Goal: Information Seeking & Learning: Check status

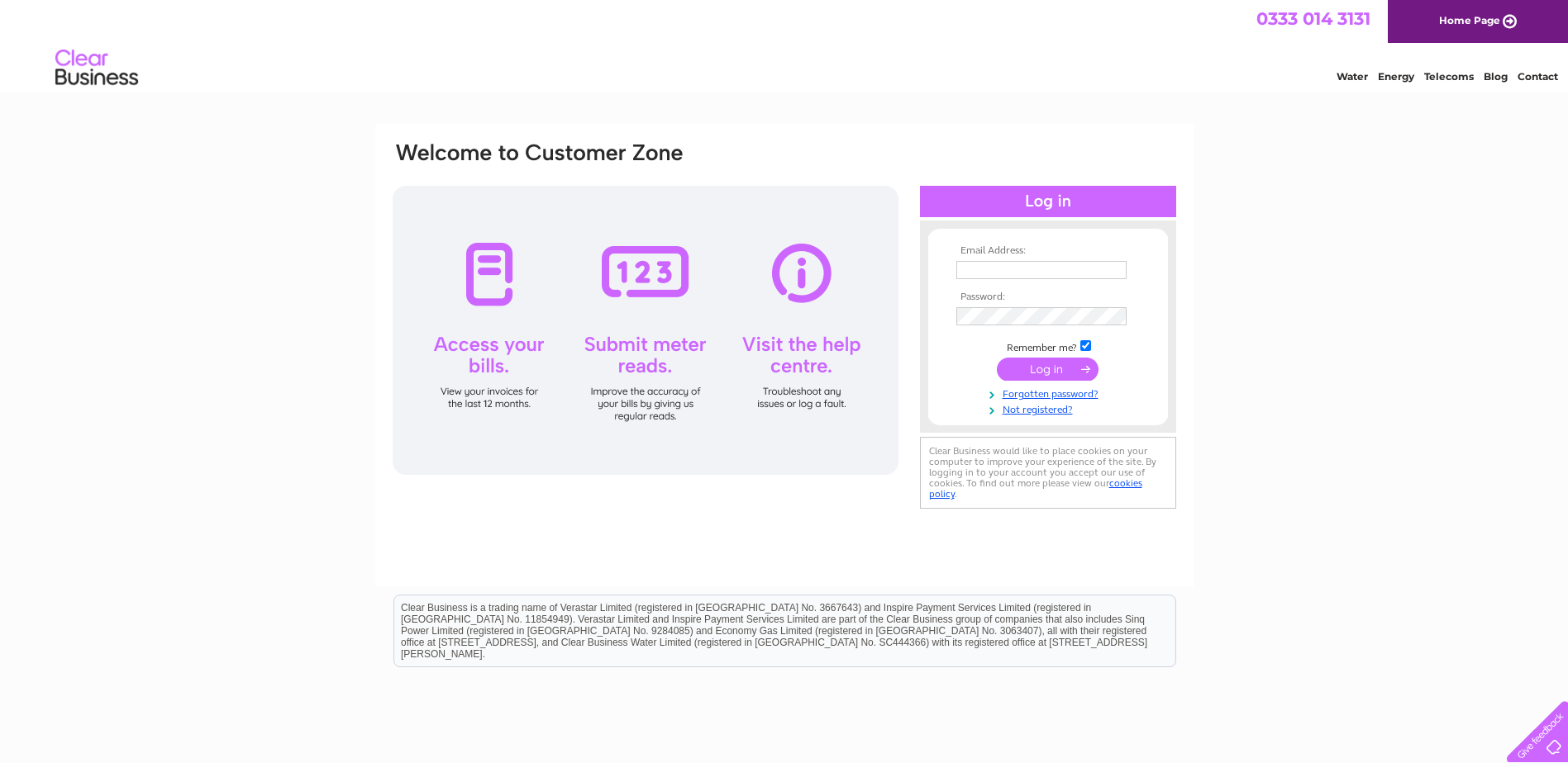
type input "[PERSON_NAME][EMAIL_ADDRESS][DOMAIN_NAME]"
click at [1049, 369] on input "submit" at bounding box center [1048, 369] width 102 height 23
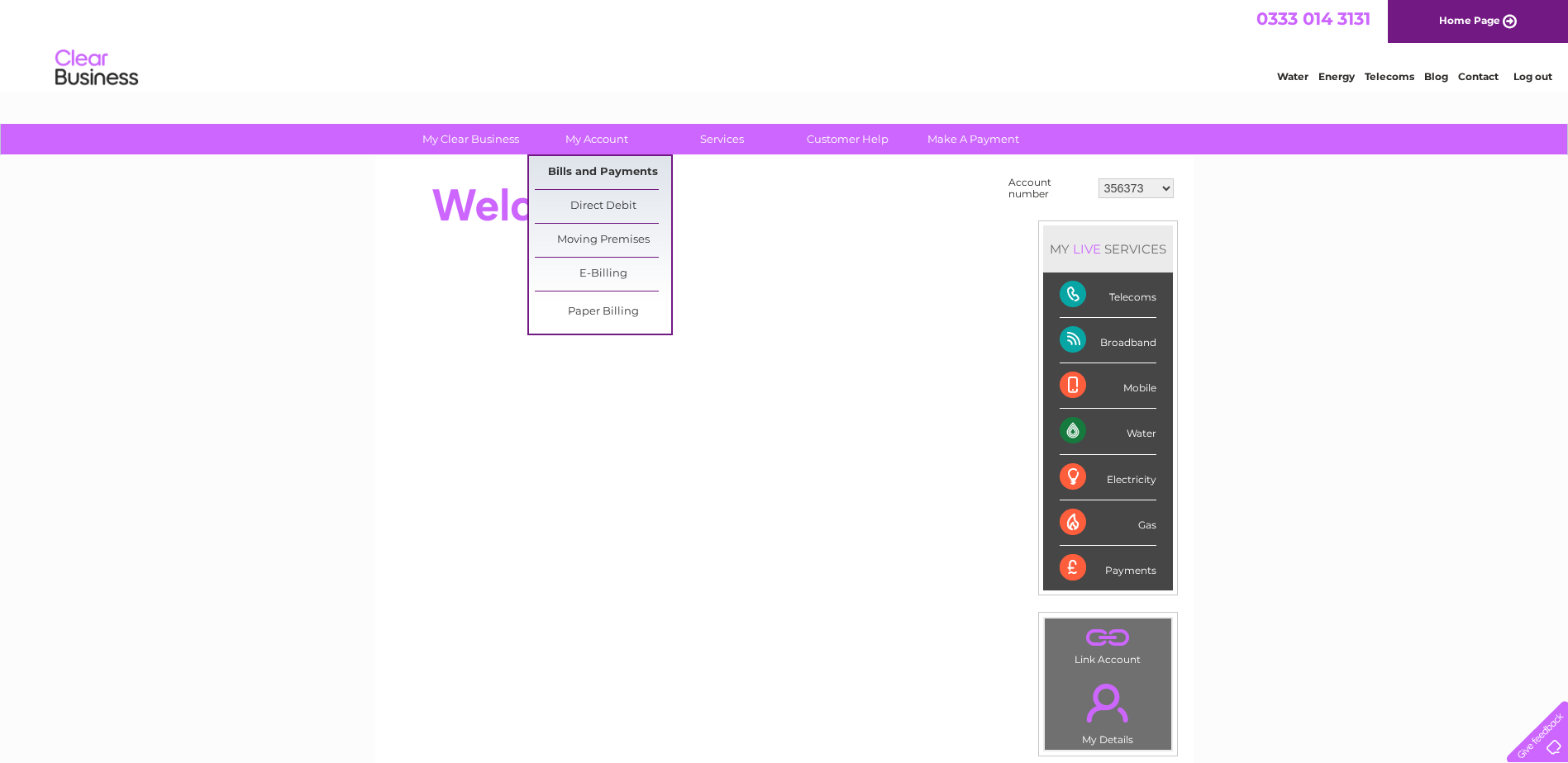
click at [601, 168] on link "Bills and Payments" at bounding box center [603, 173] width 137 height 33
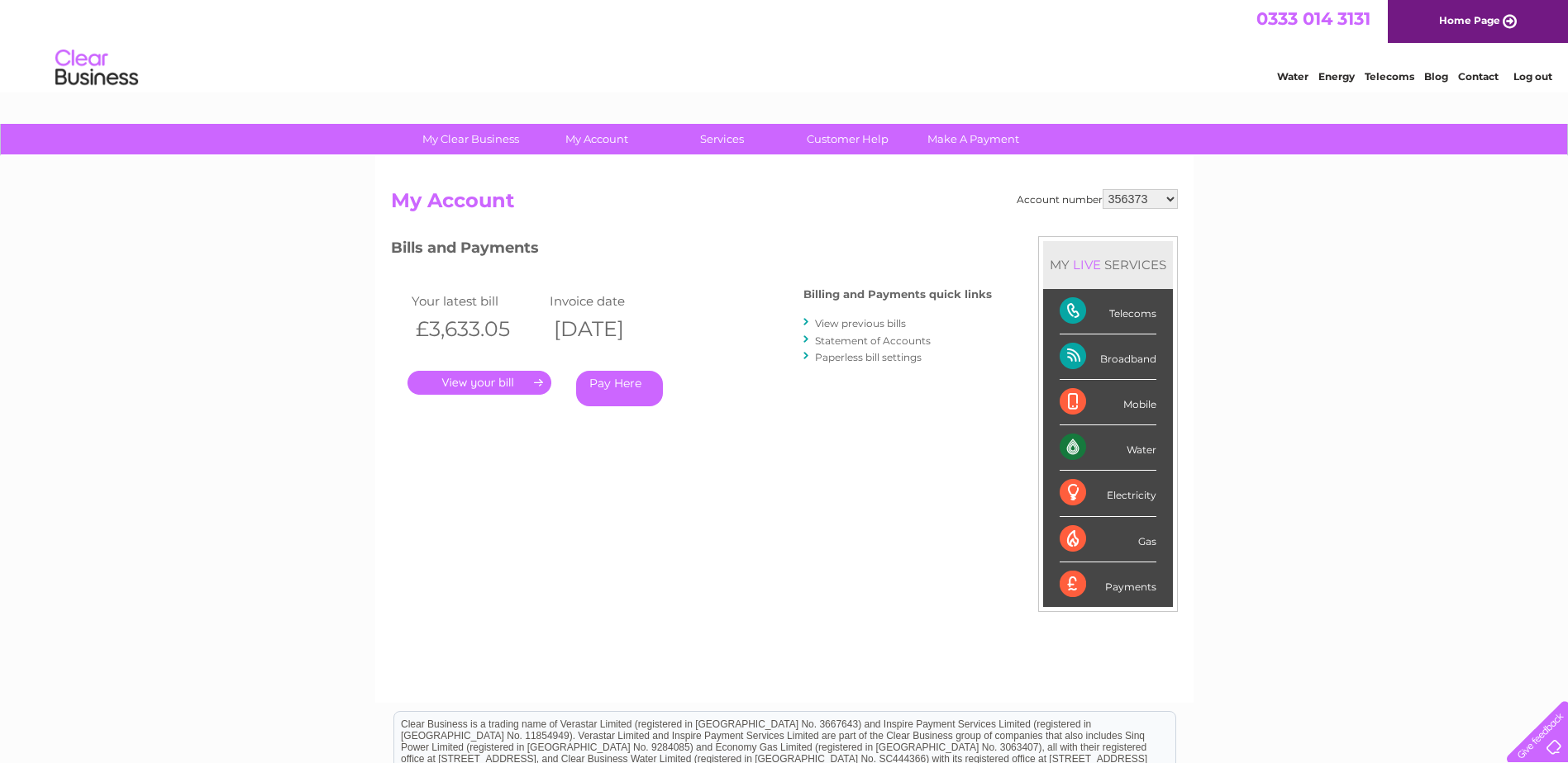
click at [890, 325] on link "View previous bills" at bounding box center [860, 323] width 91 height 12
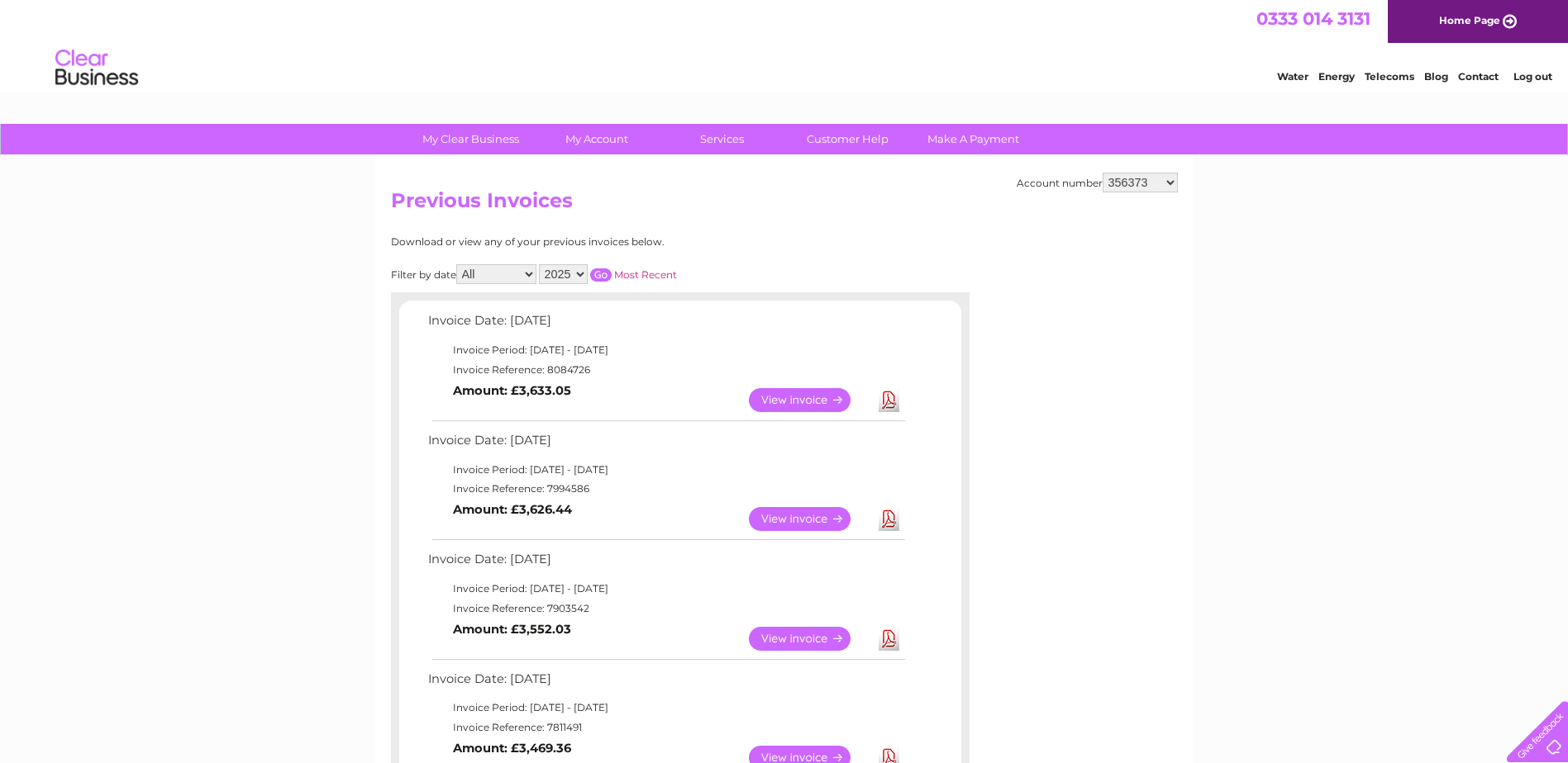
click at [1170, 183] on select "356373 30308461 30309781" at bounding box center [1139, 182] width 75 height 20
select select "30308461"
click at [1102, 173] on select "356373 30308461 30309781" at bounding box center [1139, 182] width 75 height 20
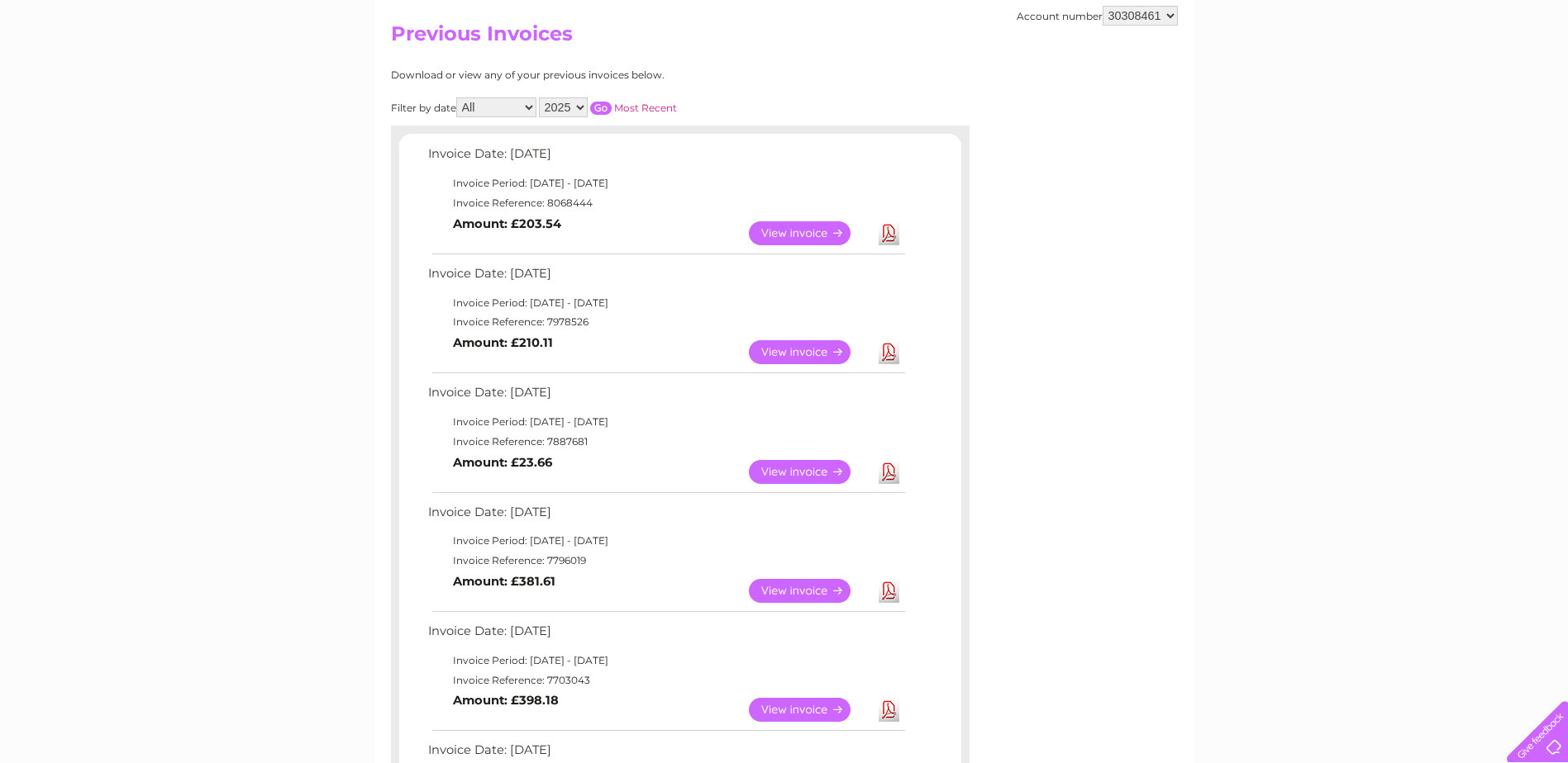
scroll to position [165, 0]
click at [1168, 18] on select "356373 30308461 30309781" at bounding box center [1139, 17] width 75 height 20
select select "30309781"
click at [1102, 8] on select "356373 30308461 30309781" at bounding box center [1139, 17] width 75 height 20
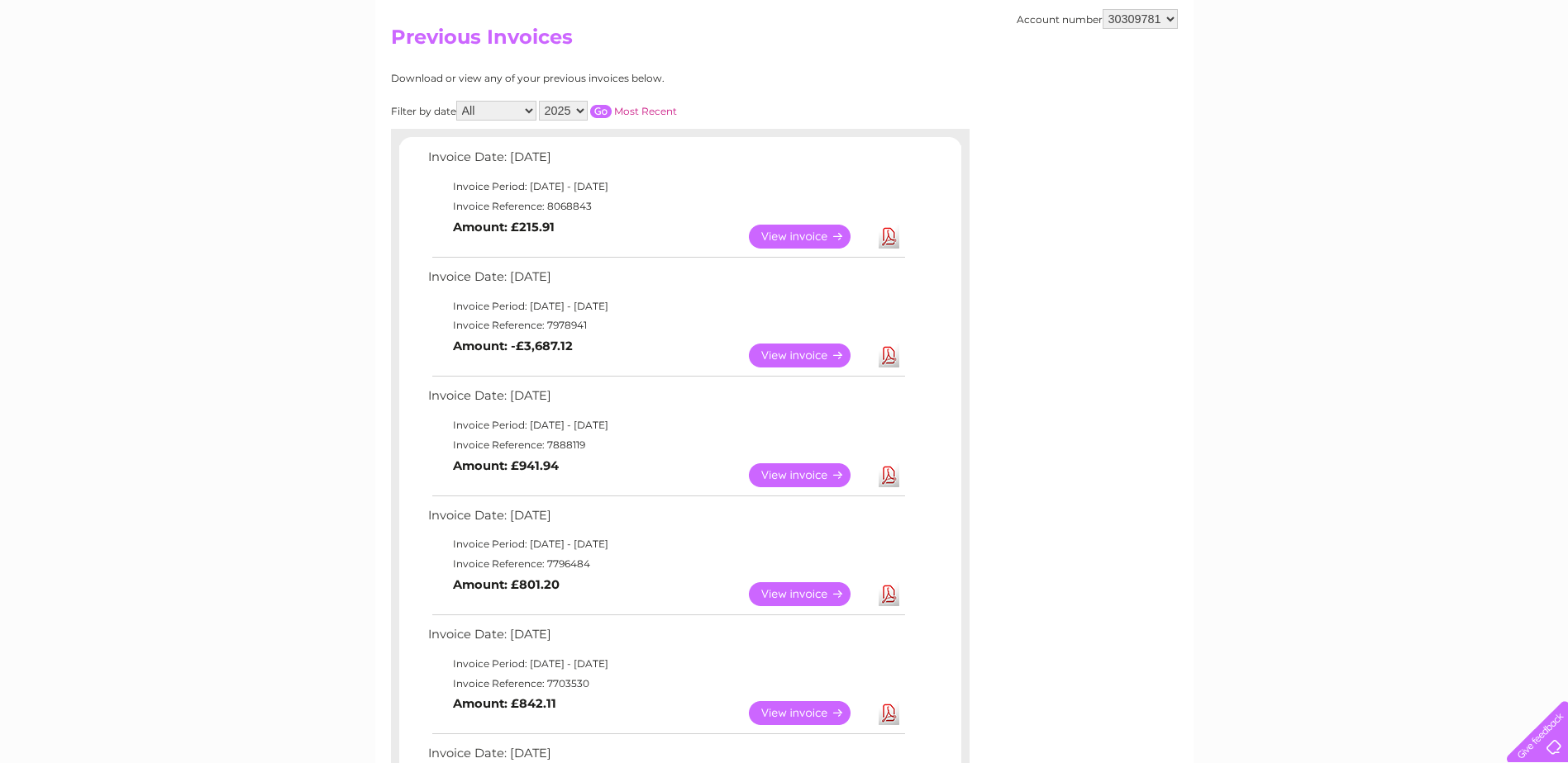
scroll to position [165, 0]
click at [813, 237] on link "View" at bounding box center [809, 235] width 122 height 24
